Goal: Find contact information: Obtain details needed to contact an individual or organization

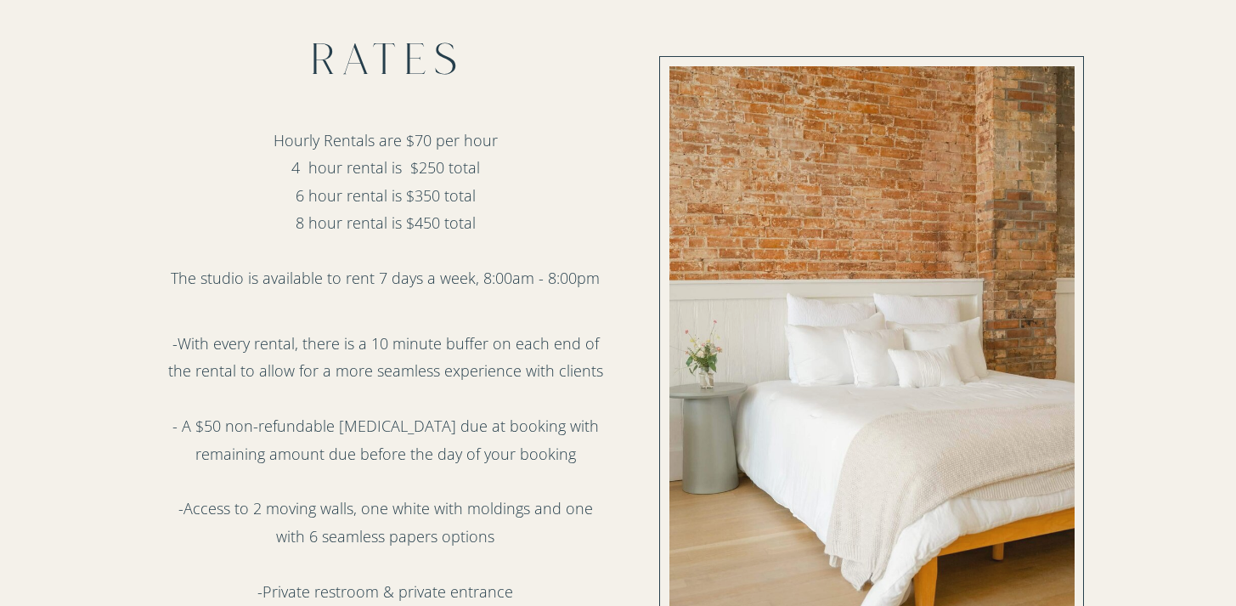
scroll to position [729, 0]
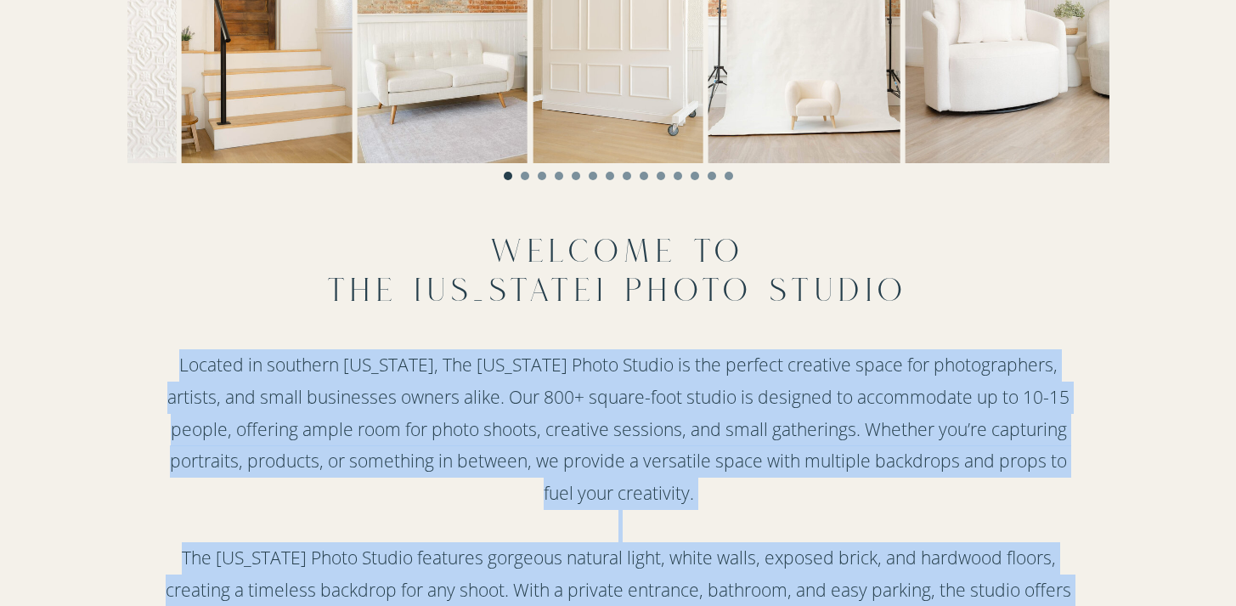
drag, startPoint x: 494, startPoint y: 259, endPoint x: 530, endPoint y: 316, distance: 67.2
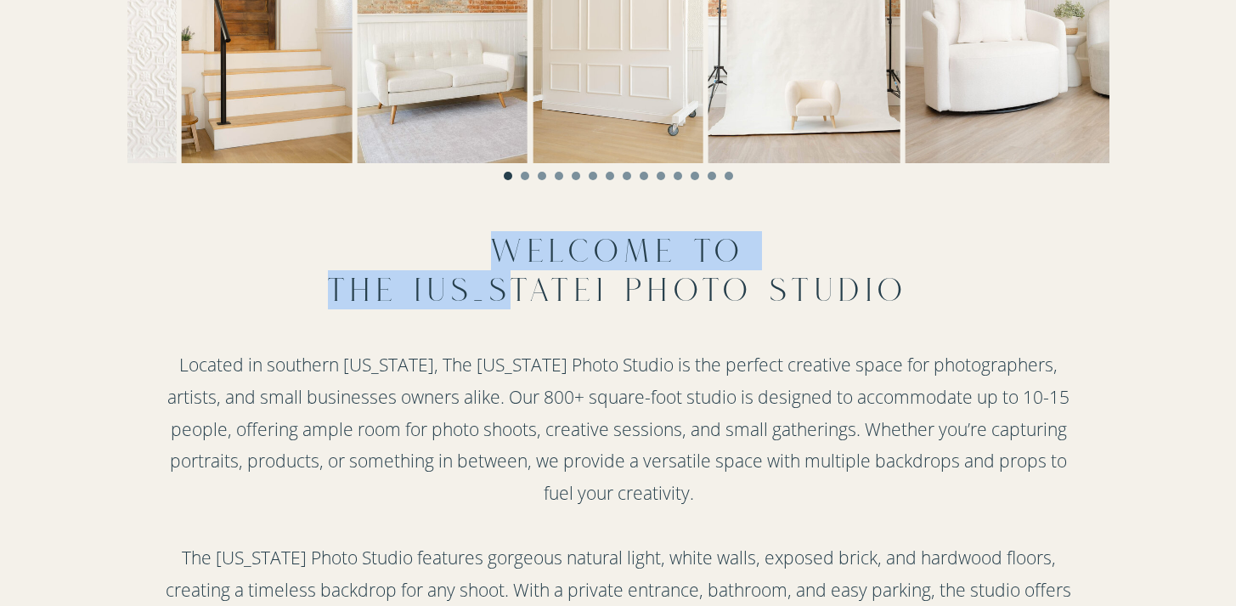
scroll to position [1281, 0]
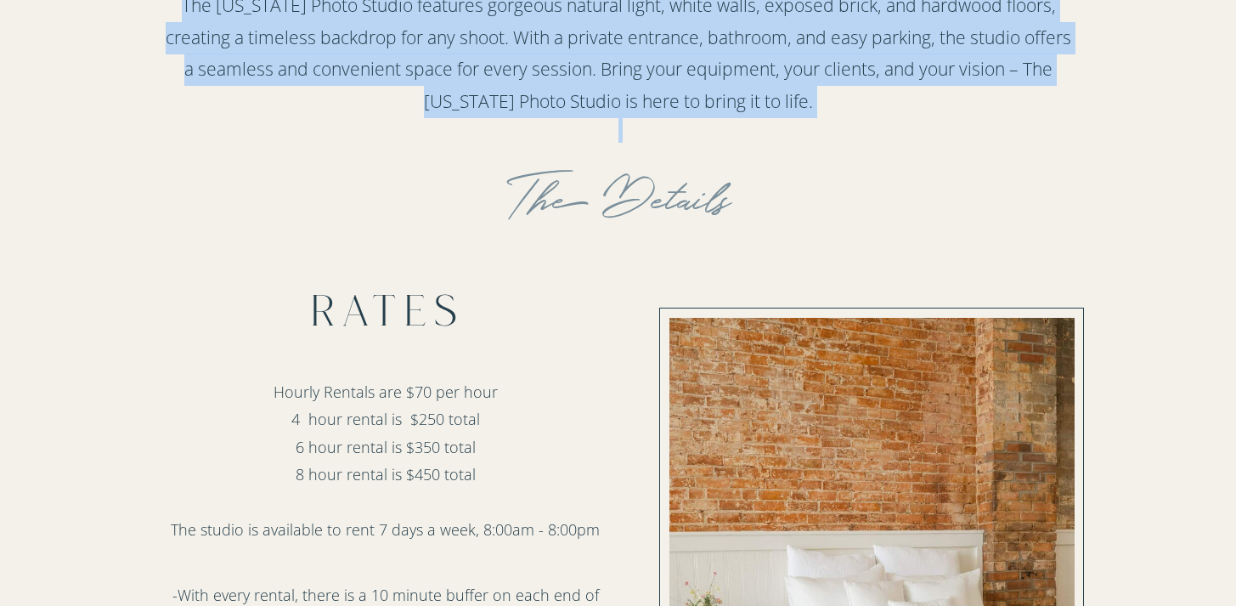
drag, startPoint x: 493, startPoint y: 245, endPoint x: 806, endPoint y: 98, distance: 346.5
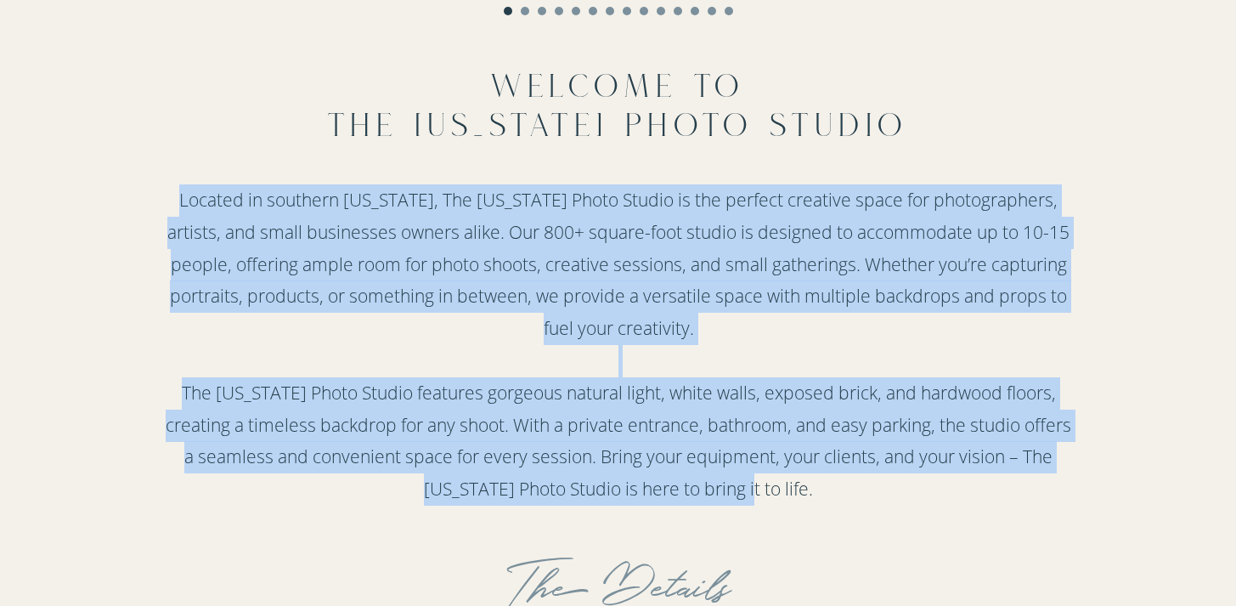
scroll to position [722, 0]
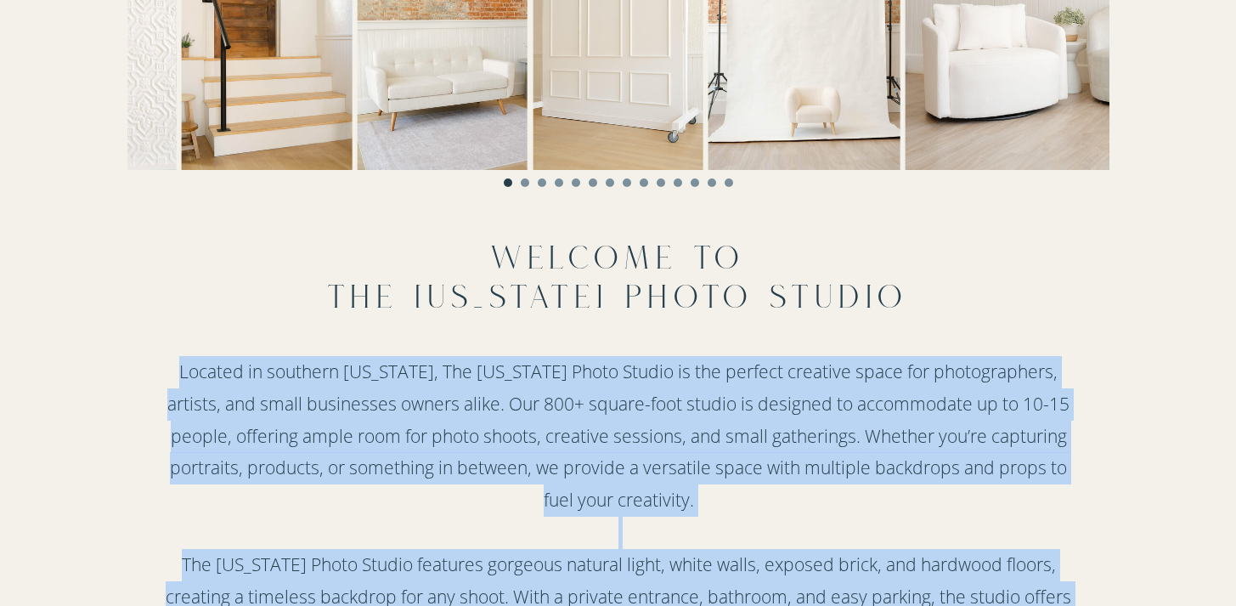
drag, startPoint x: 807, startPoint y: 371, endPoint x: 464, endPoint y: 70, distance: 456.2
click at [459, 70] on div "Located in southern [US_STATE], The [US_STATE] Photo Studio is the perfect crea…" at bounding box center [618, 299] width 1019 height 803
click at [220, 390] on p "Located in southern [US_STATE], The [US_STATE] Photo Studio is the perfect crea…" at bounding box center [619, 519] width 908 height 326
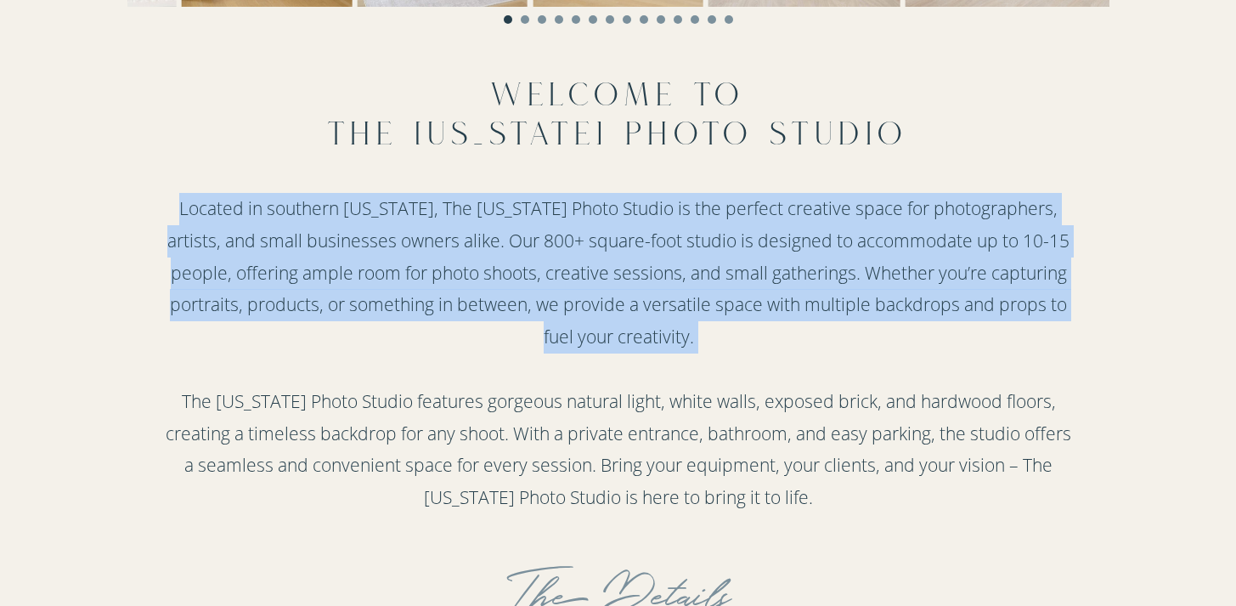
scroll to position [922, 0]
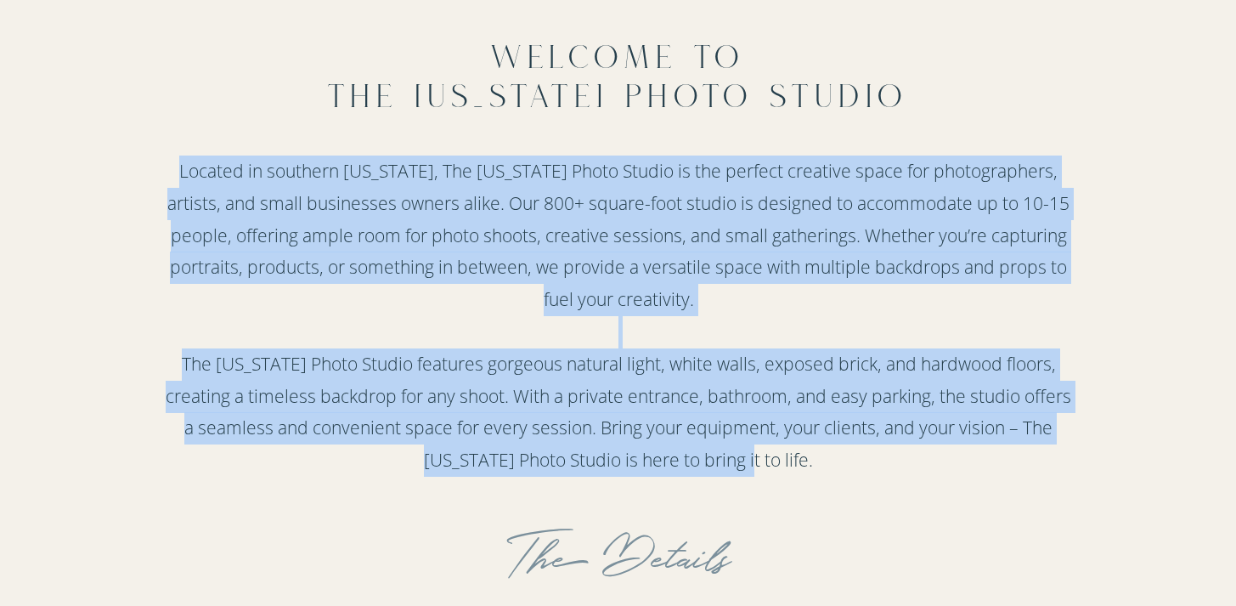
drag, startPoint x: 172, startPoint y: 373, endPoint x: 809, endPoint y: 458, distance: 642.6
click at [809, 458] on p "Located in southern [US_STATE], The [US_STATE] Photo Studio is the perfect crea…" at bounding box center [619, 318] width 908 height 326
copy p "Located in southern [US_STATE], The [US_STATE] Photo Studio is the perfect crea…"
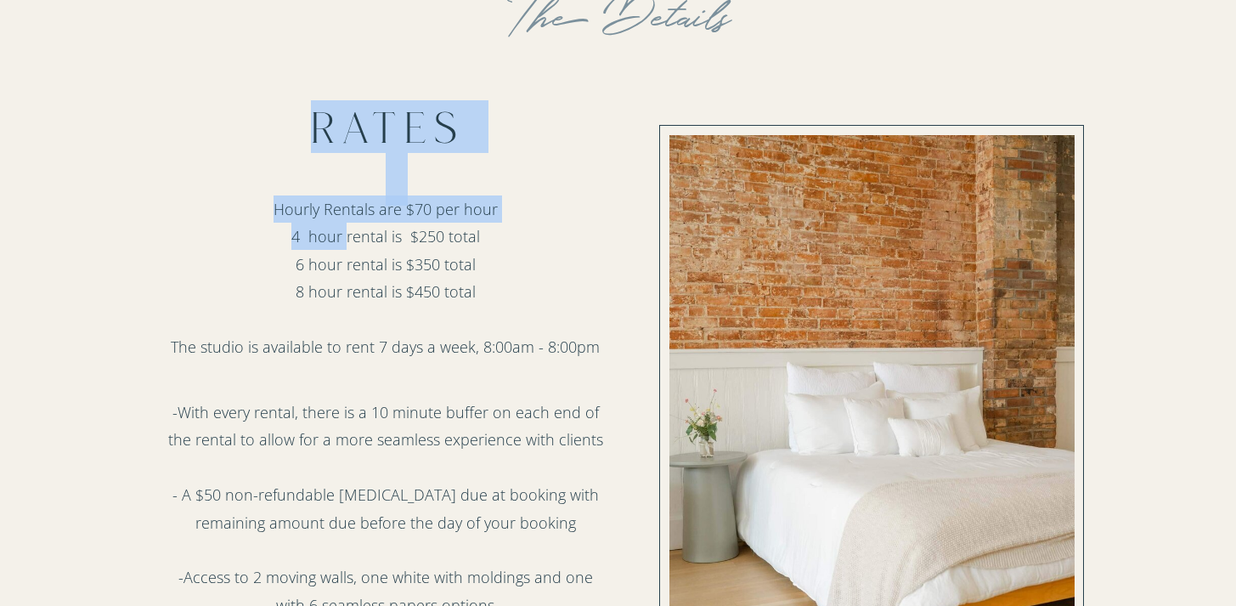
scroll to position [2028, 0]
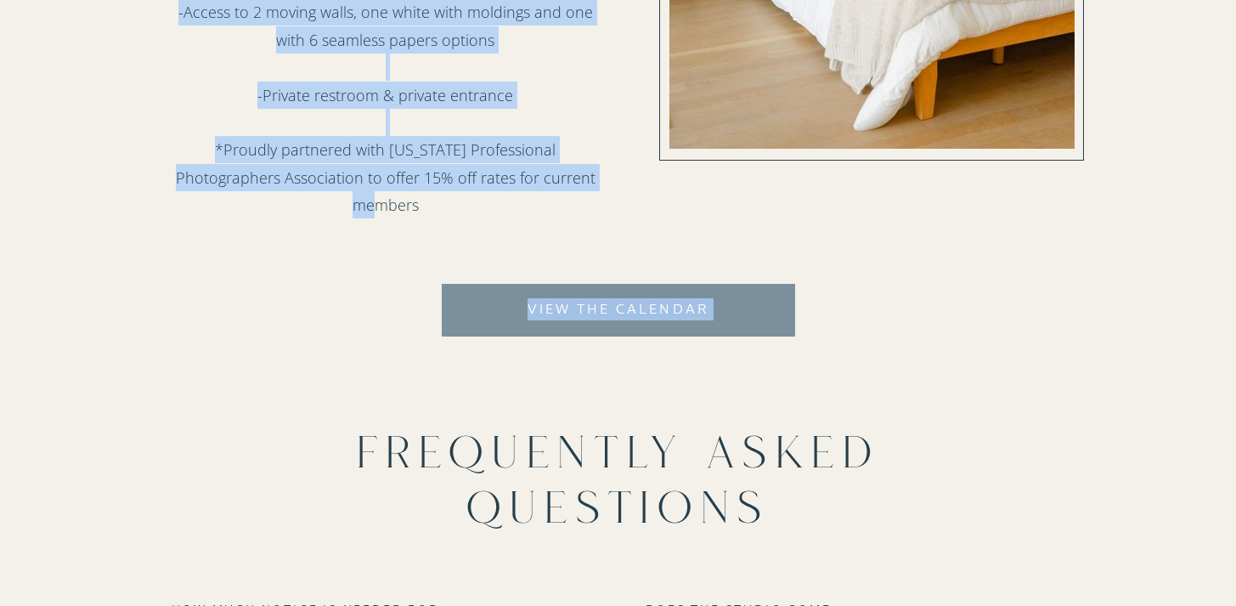
drag, startPoint x: 313, startPoint y: 132, endPoint x: 600, endPoint y: 190, distance: 292.8
copy div "Rates Hourly Rentals are $70 per hour 4 hour rental is $250 total 6 hour rental…"
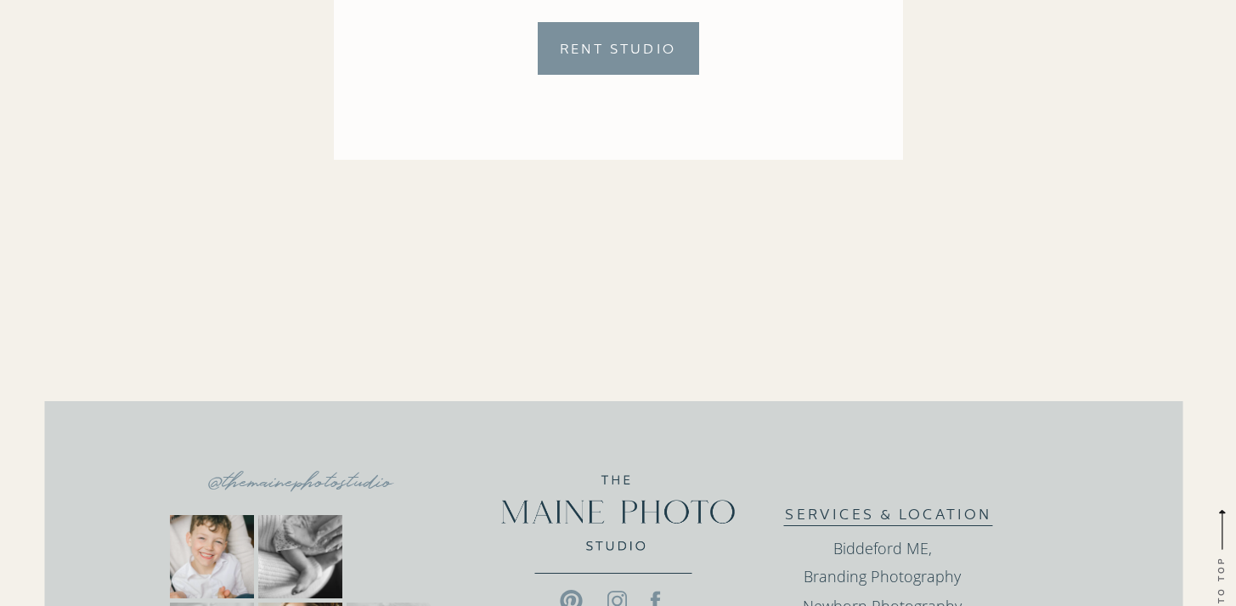
scroll to position [4195, 0]
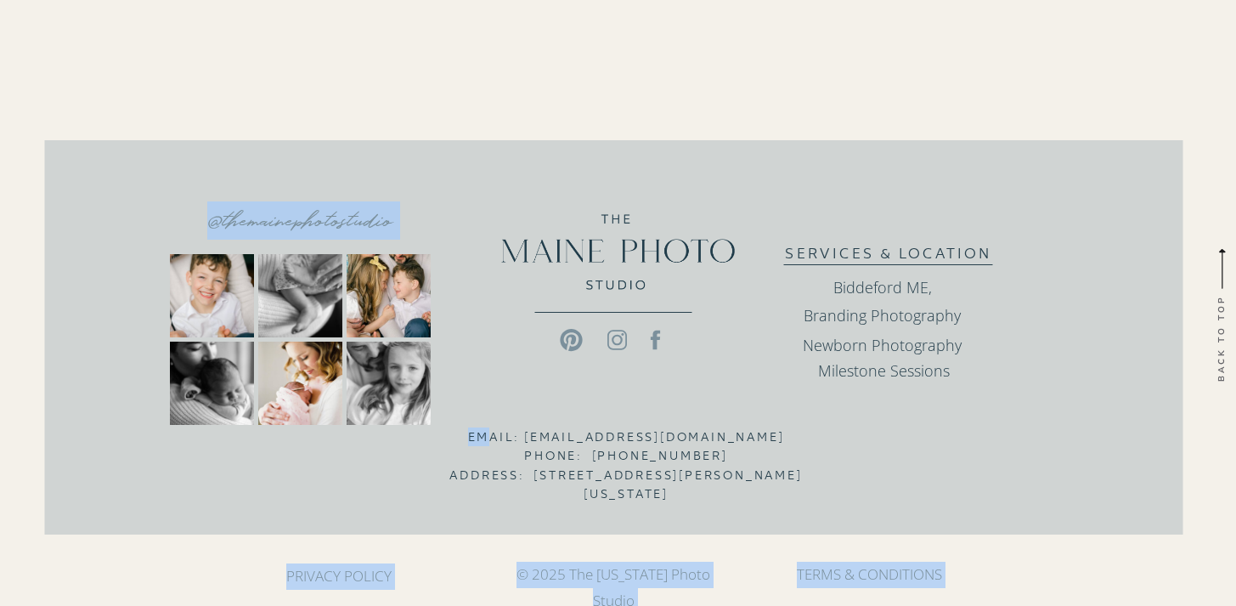
drag, startPoint x: 720, startPoint y: 493, endPoint x: 476, endPoint y: 443, distance: 249.5
click at [476, 443] on div "back to top @themainephotostudio privacy policy © 2025 The [US_STATE] Photo Stu…" at bounding box center [618, 357] width 1019 height 498
click at [471, 442] on h3 "Email: [EMAIL_ADDRESS][DOMAIN_NAME] Phone: [PHONE_NUMBER] Address: [STREET_ADDR…" at bounding box center [626, 448] width 354 height 42
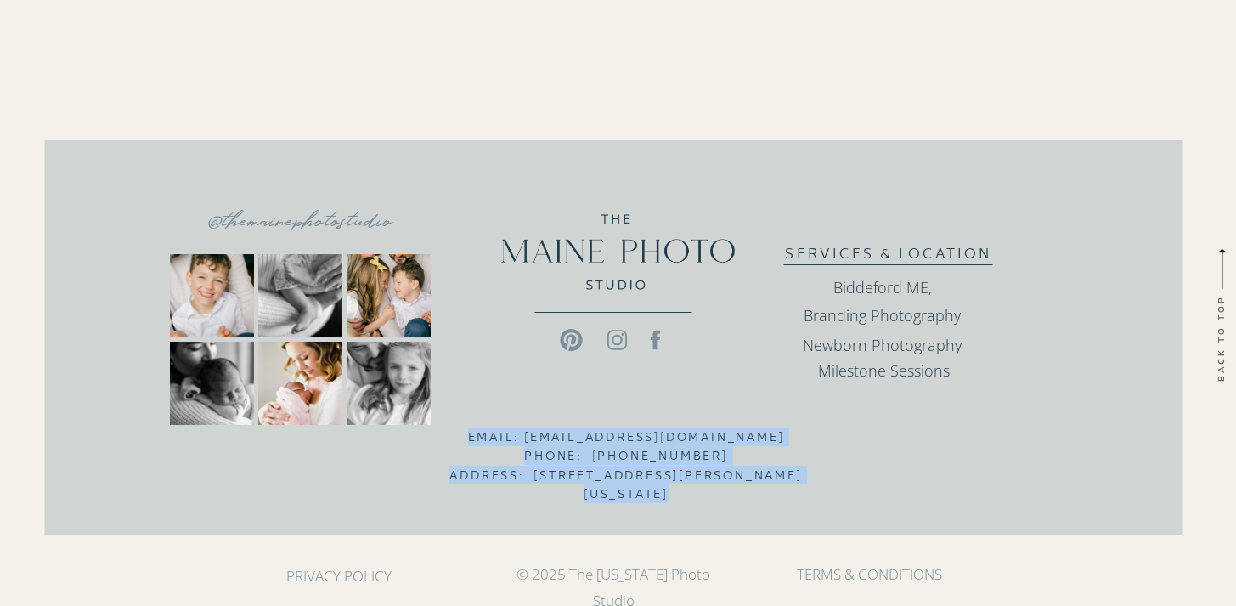
drag, startPoint x: 456, startPoint y: 434, endPoint x: 672, endPoint y: 493, distance: 223.8
click at [672, 470] on h3 "Email: [EMAIL_ADDRESS][DOMAIN_NAME] Phone: [PHONE_NUMBER] Address: [STREET_ADDR…" at bounding box center [626, 448] width 354 height 42
copy h3 "Email: [EMAIL_ADDRESS][DOMAIN_NAME] Phone: [PHONE_NUMBER] Address: [STREET_ADDR…"
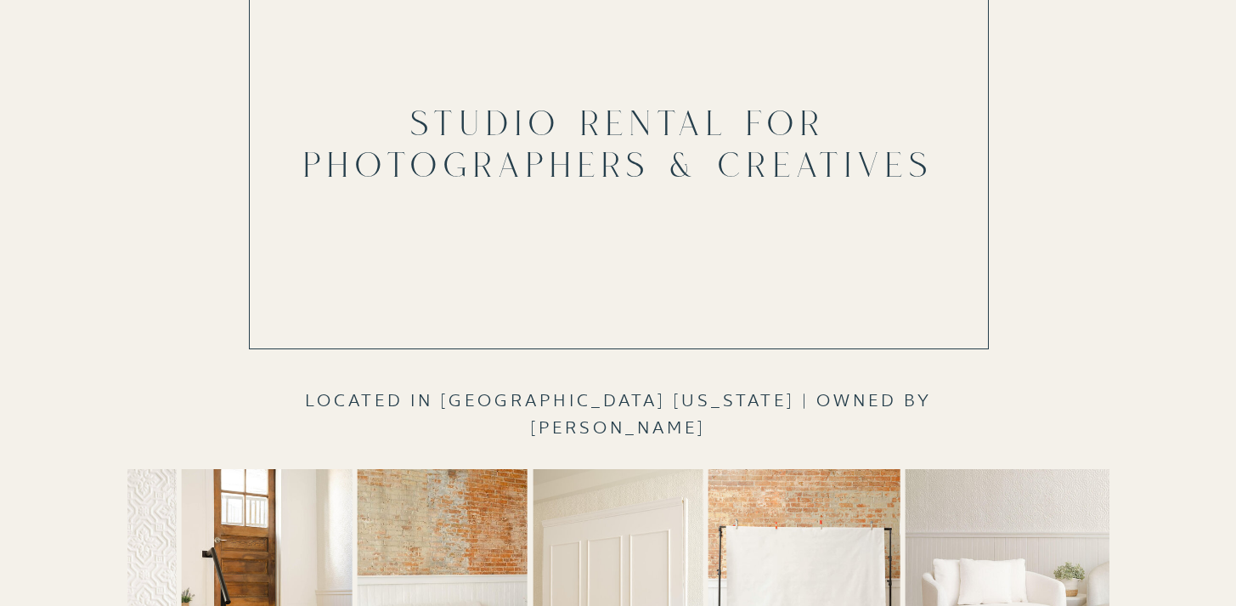
scroll to position [0, 0]
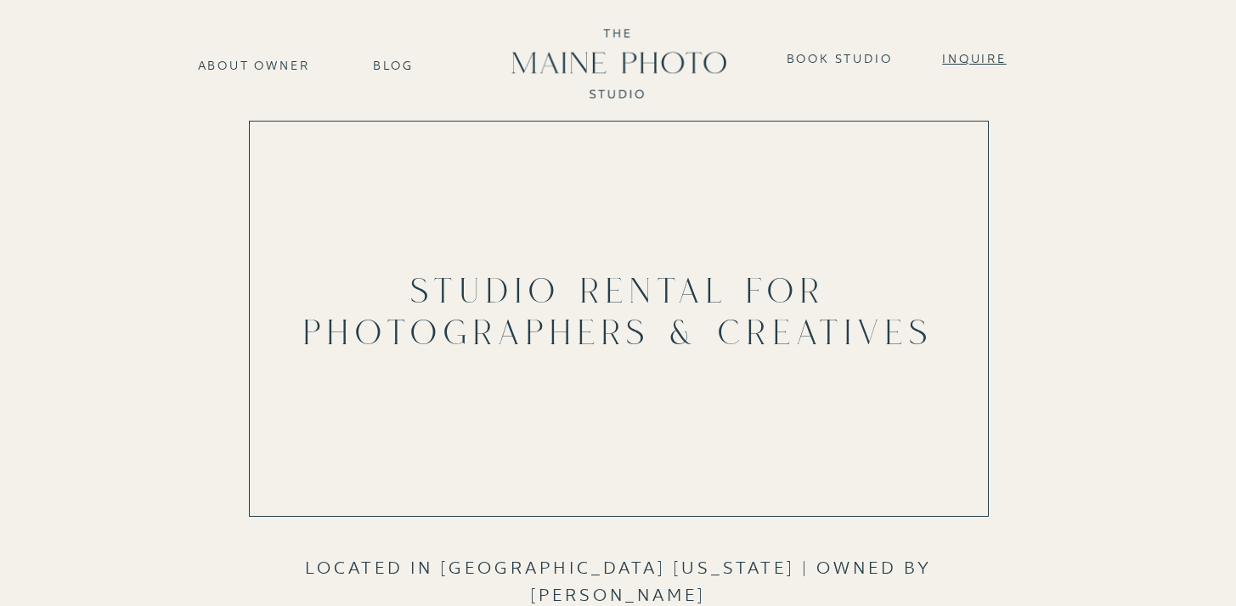
click at [943, 59] on nav "Inquire" at bounding box center [975, 56] width 86 height 14
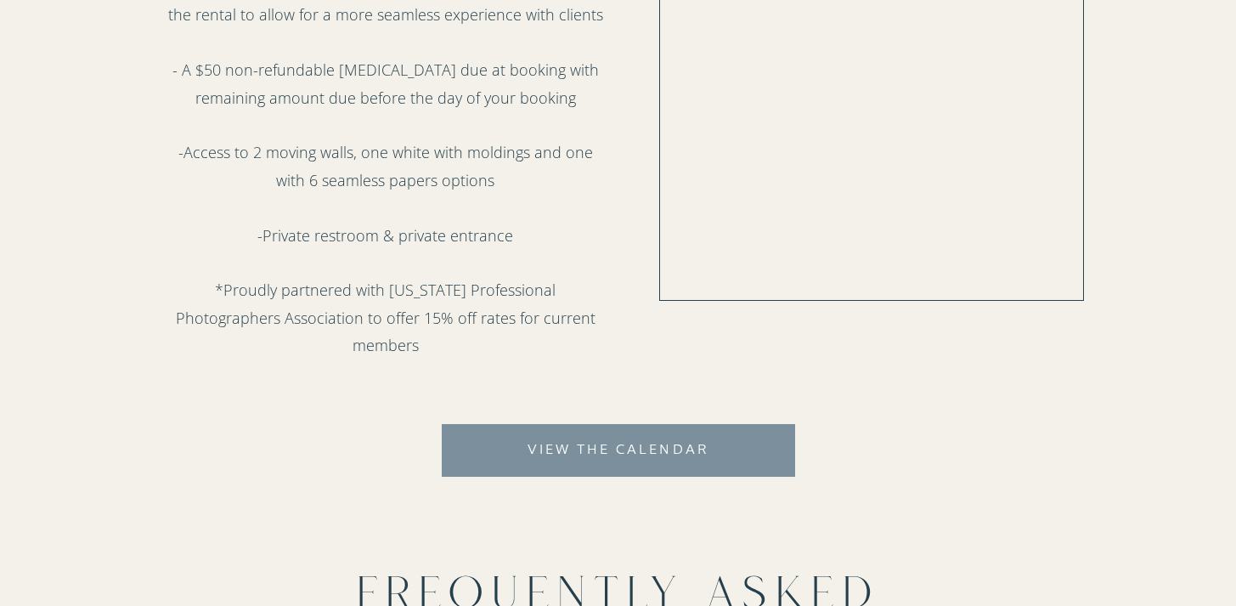
scroll to position [1404, 0]
